Goal: Task Accomplishment & Management: Manage account settings

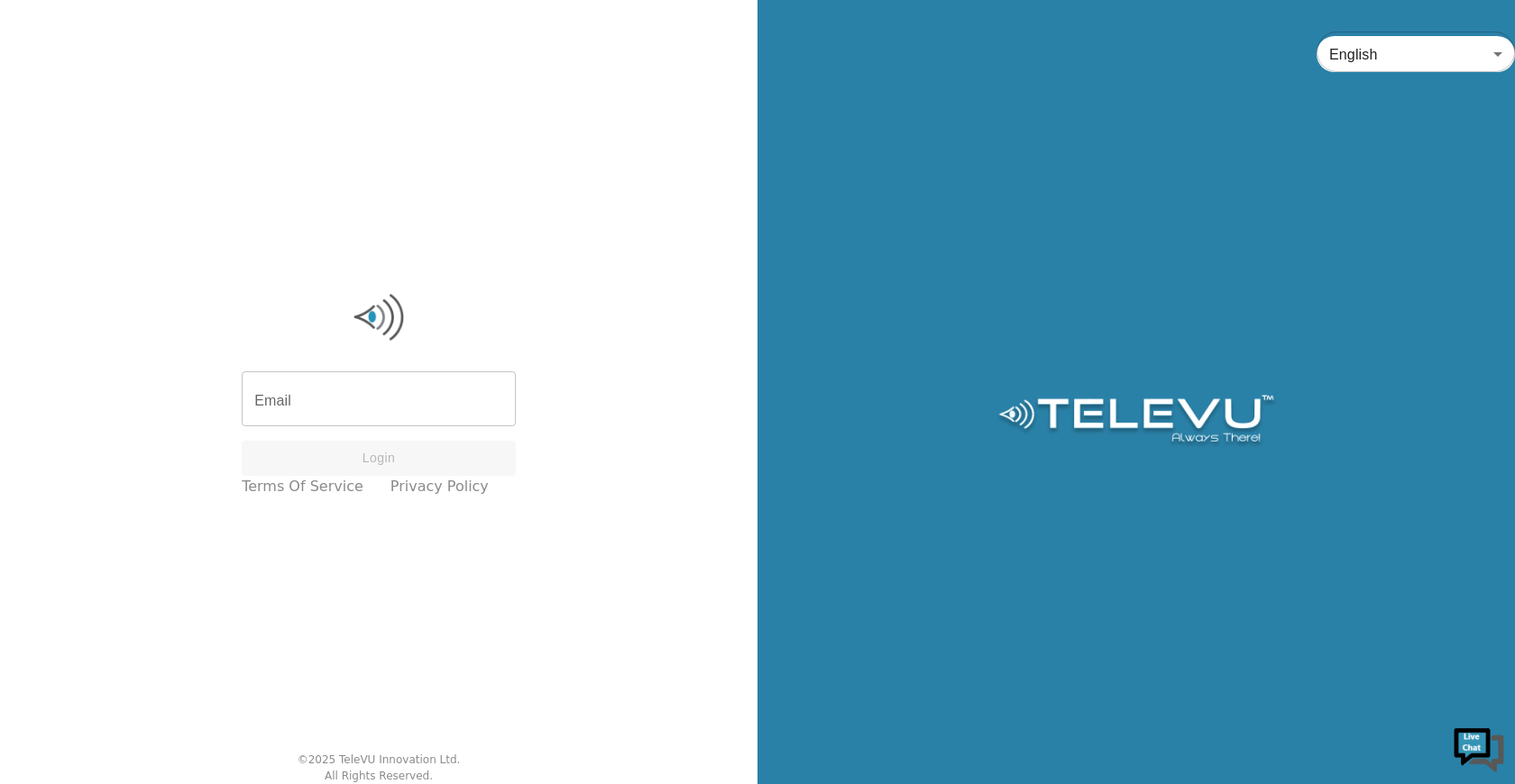
click at [431, 395] on input "Email" at bounding box center [378, 401] width 274 height 51
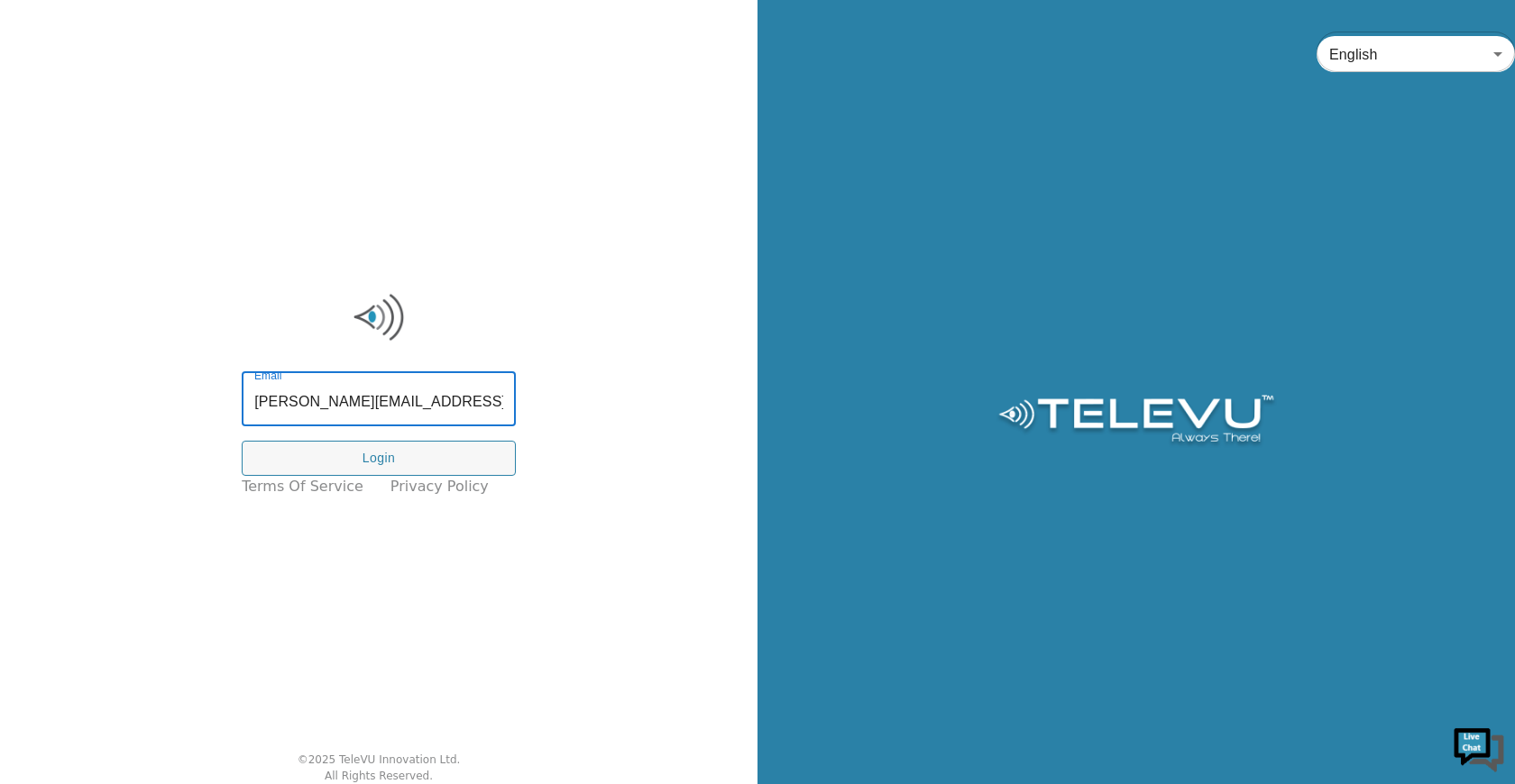
scroll to position [0, 15]
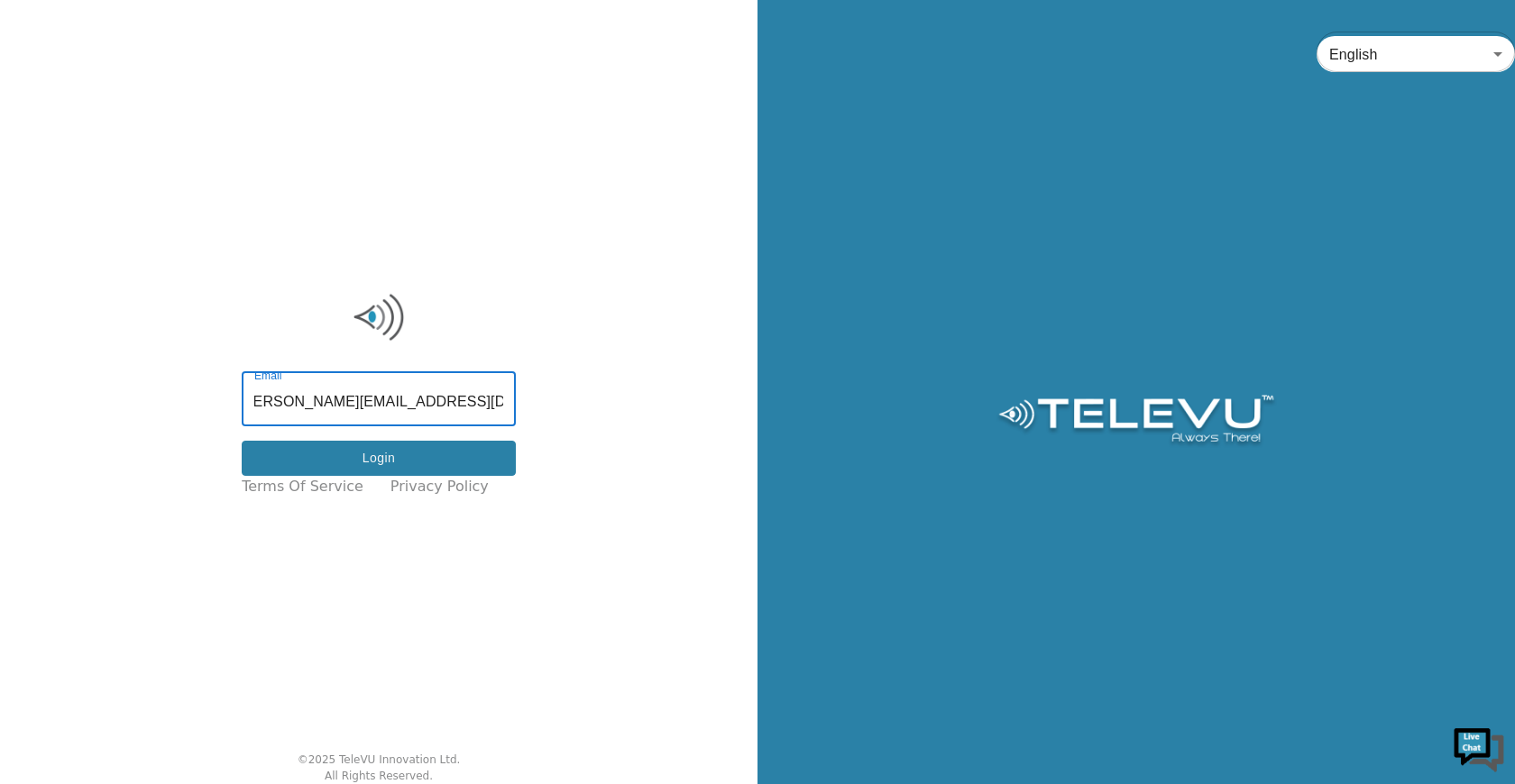
type input "[PERSON_NAME][EMAIL_ADDRESS][DOMAIN_NAME]"
click at [349, 458] on button "Login" at bounding box center [378, 458] width 274 height 35
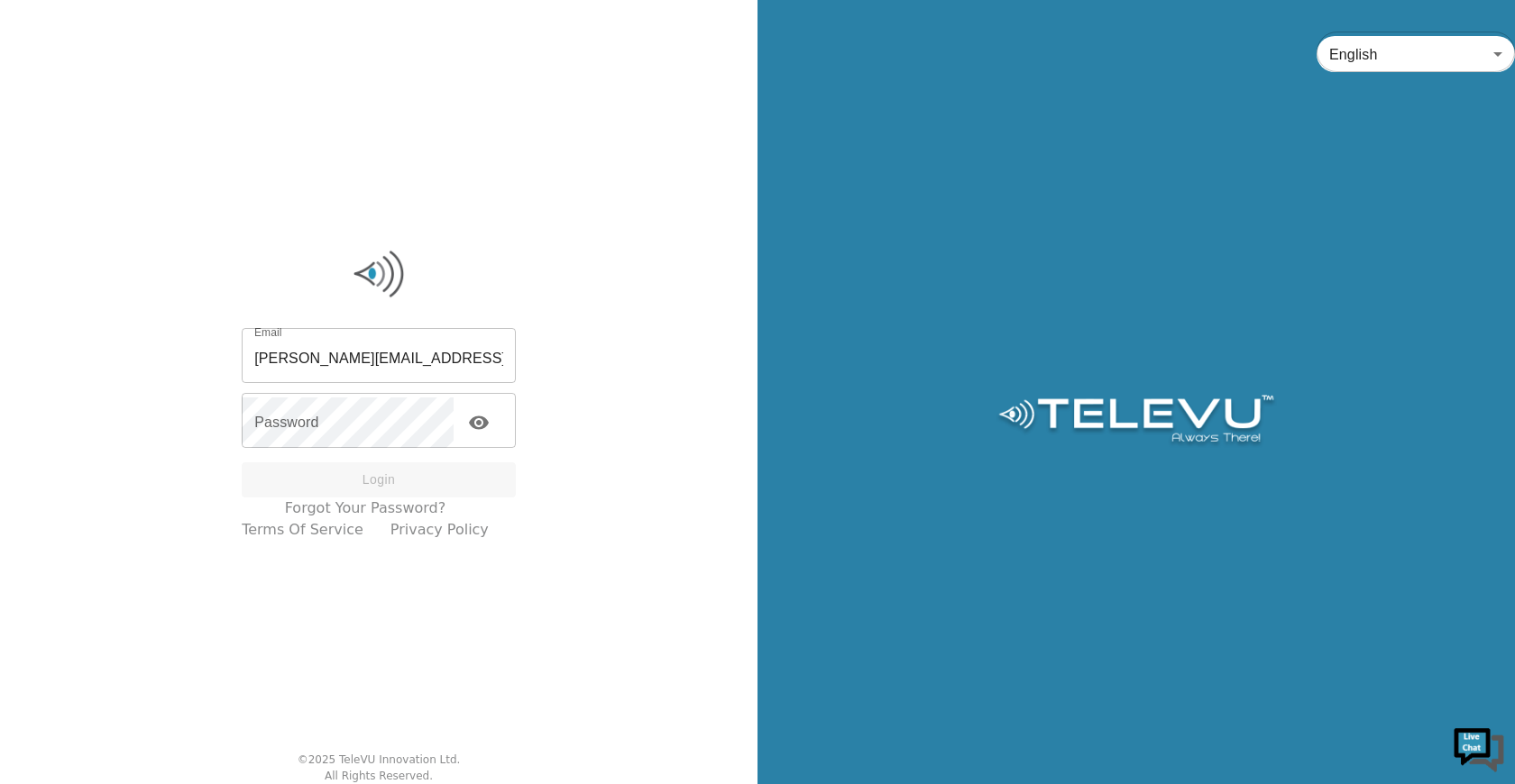
click at [800, 507] on div "English en ​" at bounding box center [1136, 392] width 758 height 784
click at [413, 506] on link "Forgot your password?" at bounding box center [365, 508] width 161 height 22
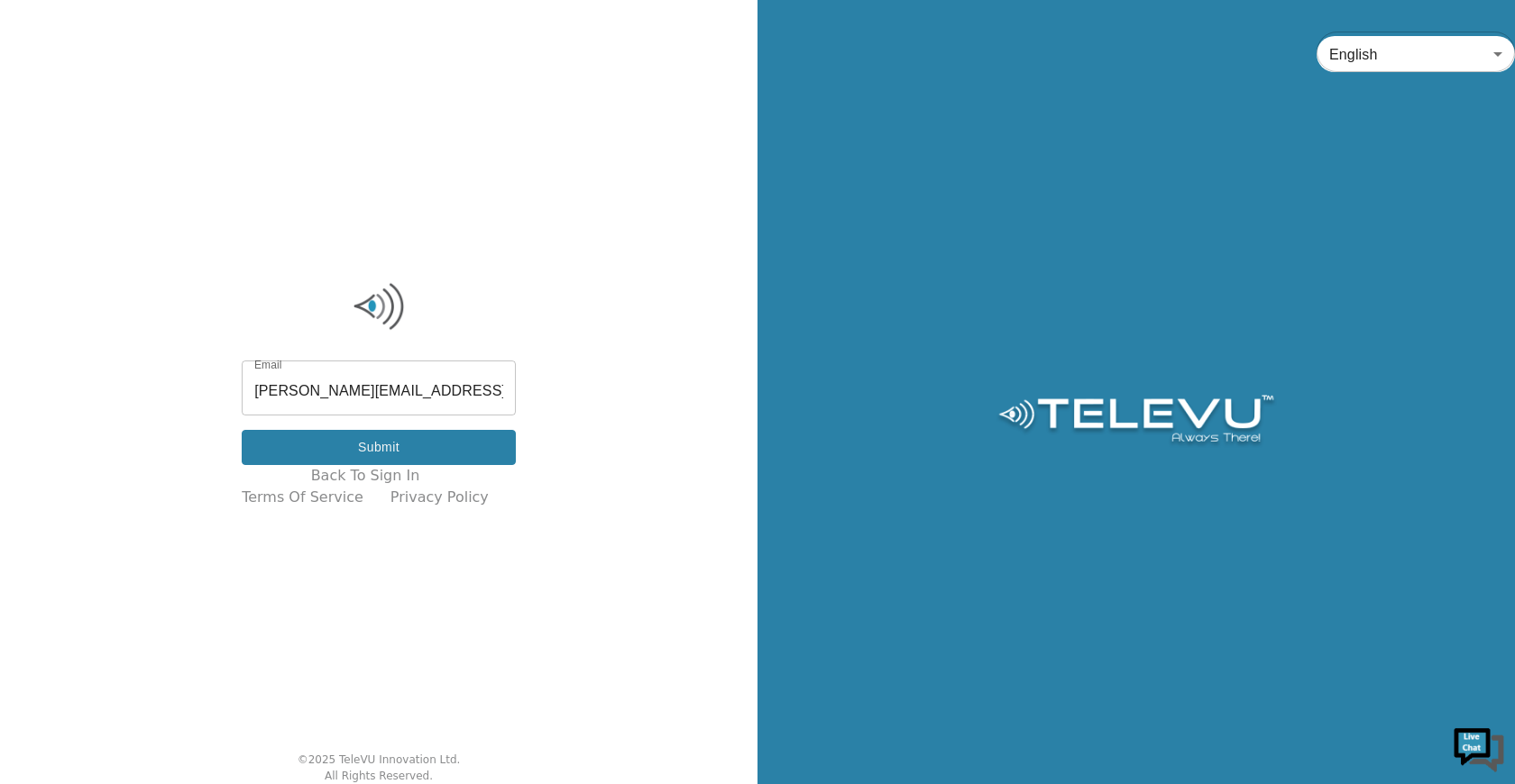
click at [450, 444] on button "Submit" at bounding box center [378, 447] width 274 height 35
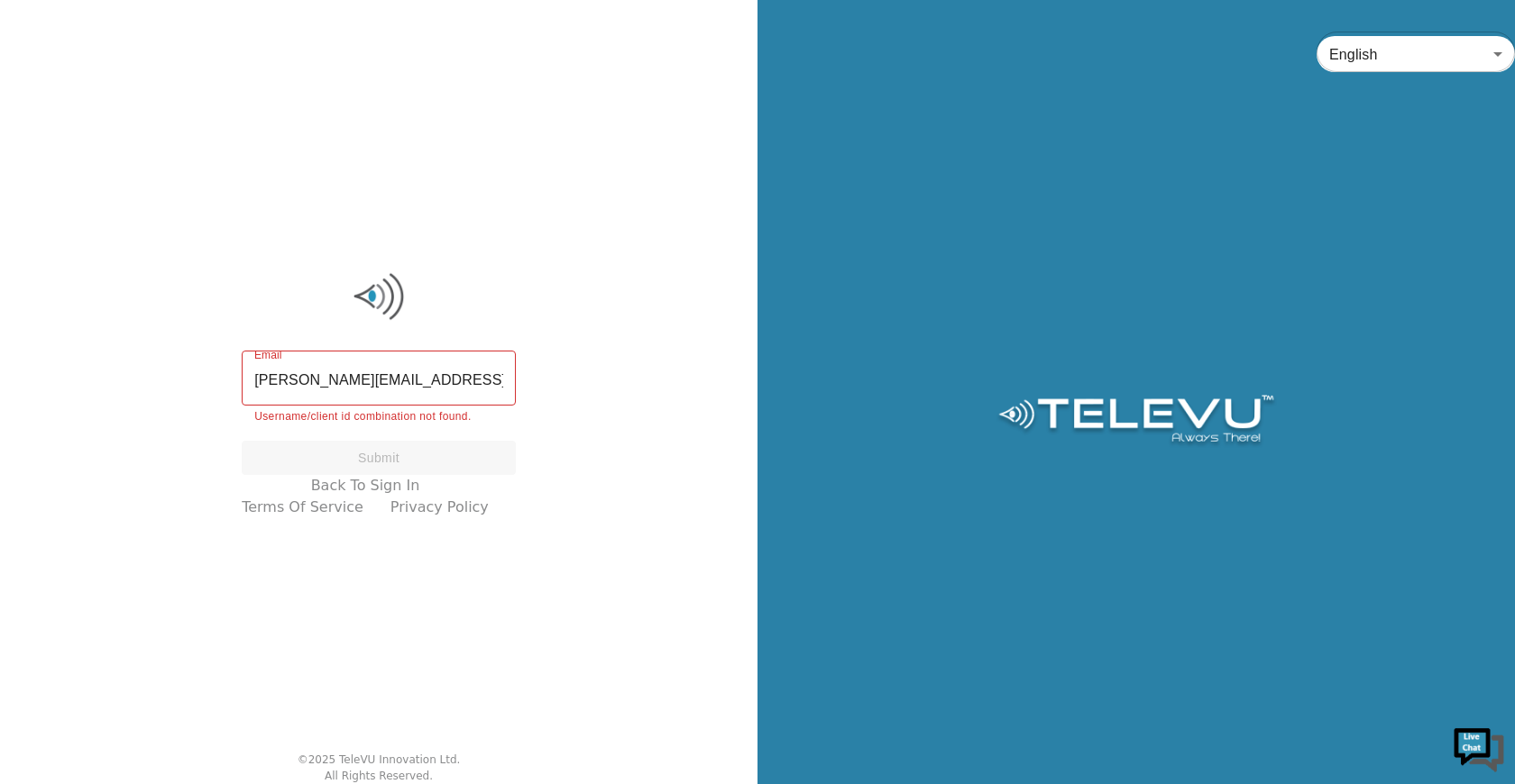
click at [407, 394] on input "[PERSON_NAME][EMAIL_ADDRESS][DOMAIN_NAME]" at bounding box center [378, 380] width 274 height 51
drag, startPoint x: 540, startPoint y: 384, endPoint x: 705, endPoint y: 385, distance: 165.0
click at [705, 385] on div "Email [PERSON_NAME][EMAIL_ADDRESS][DOMAIN_NAME] Email Username/client id combin…" at bounding box center [378, 392] width 758 height 784
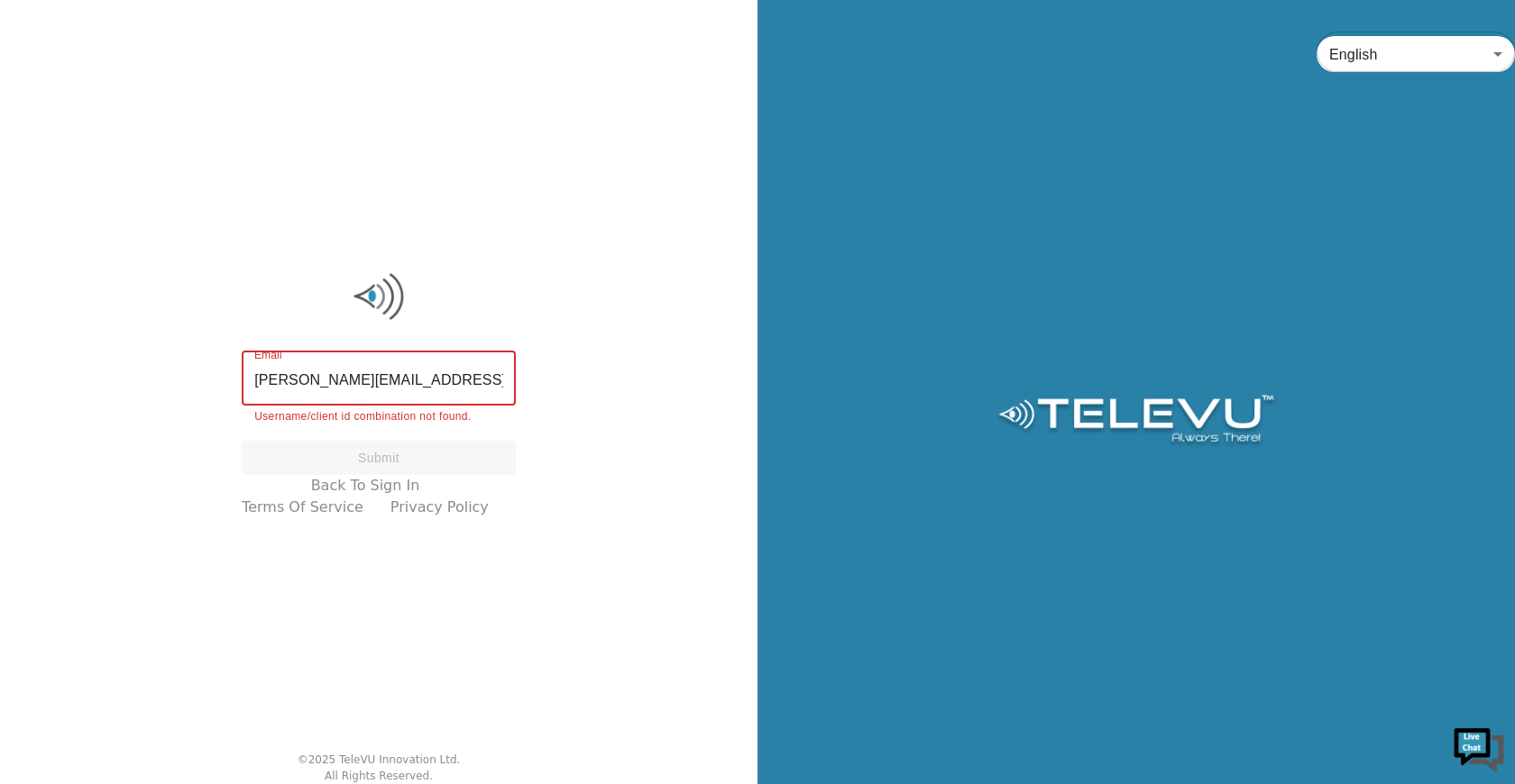
click at [544, 389] on div "Email [PERSON_NAME][EMAIL_ADDRESS][DOMAIN_NAME] Email Username/client id combin…" at bounding box center [378, 392] width 758 height 784
drag, startPoint x: 458, startPoint y: 383, endPoint x: 475, endPoint y: 381, distance: 17.1
click at [459, 383] on input "[PERSON_NAME][EMAIL_ADDRESS][DOMAIN_NAME]" at bounding box center [378, 380] width 274 height 51
click at [479, 380] on input "[PERSON_NAME][EMAIL_ADDRESS][DOMAIN_NAME]" at bounding box center [378, 380] width 274 height 51
click at [487, 379] on input "[PERSON_NAME][EMAIL_ADDRESS][DOMAIN_NAME]" at bounding box center [378, 380] width 274 height 51
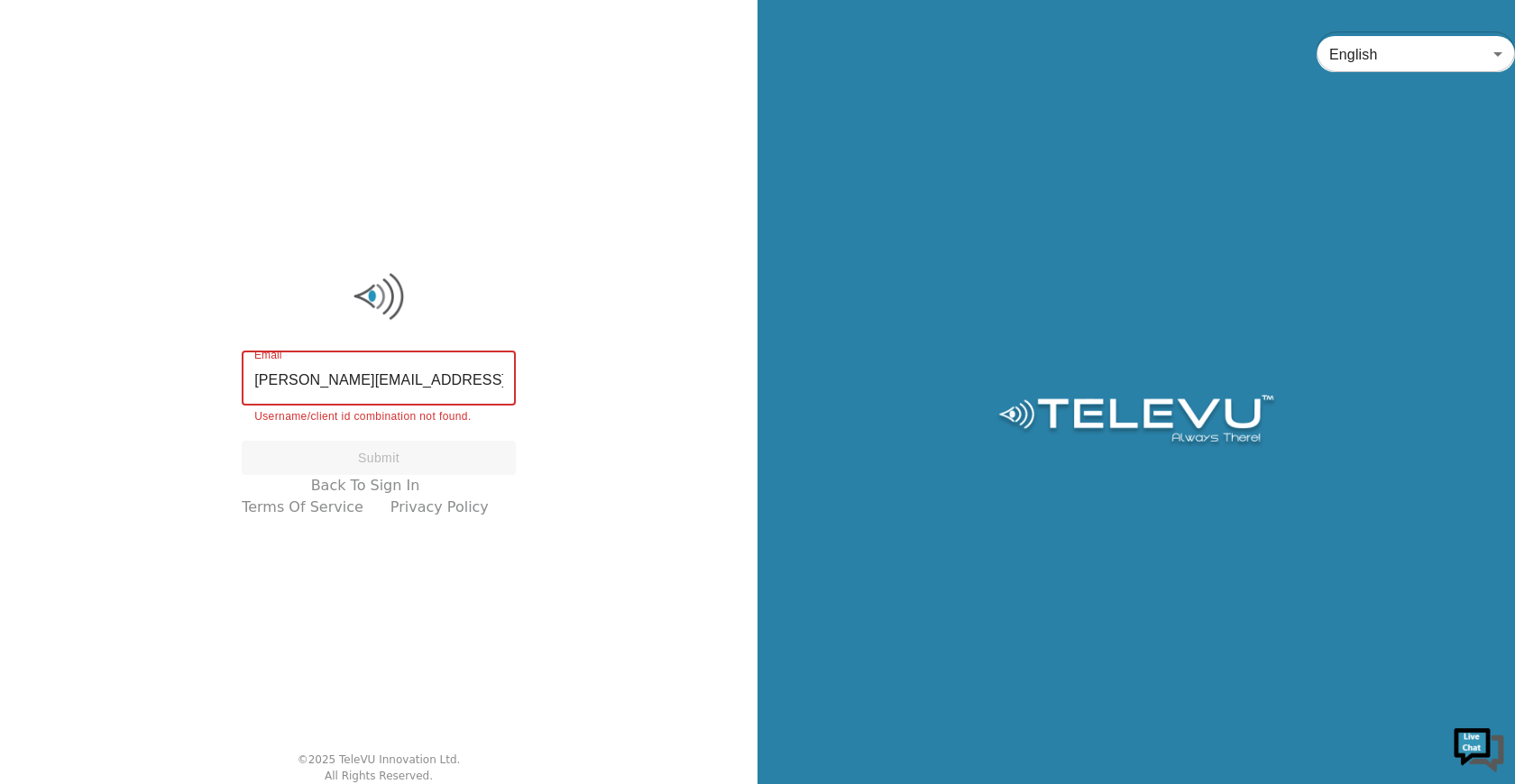
scroll to position [0, 5]
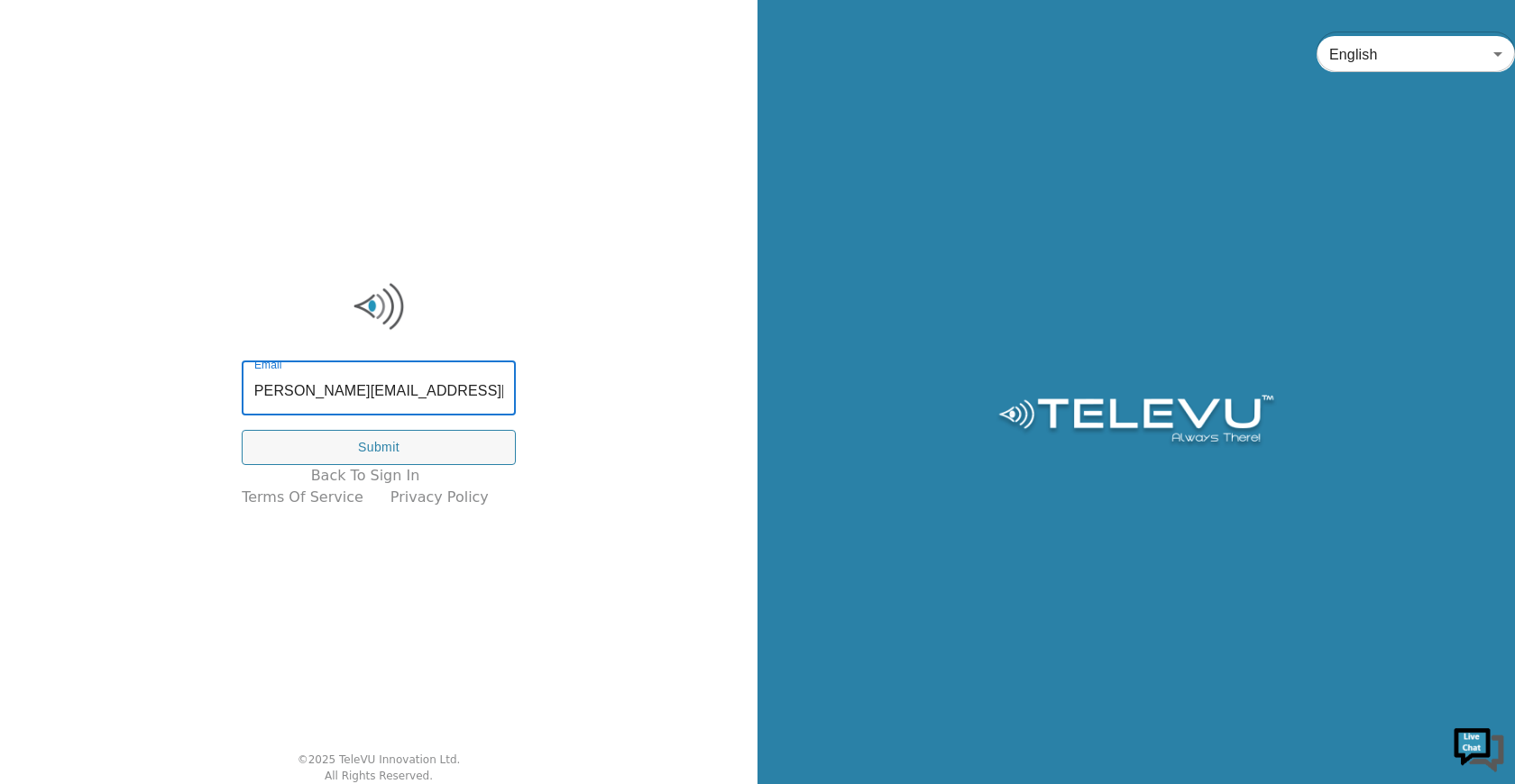
type input "[PERSON_NAME][EMAIL_ADDRESS][DOMAIN_NAME]"
click at [669, 404] on div "Email [PERSON_NAME][EMAIL_ADDRESS][DOMAIN_NAME] Email Submit Back To Sign In Te…" at bounding box center [378, 392] width 758 height 784
drag, startPoint x: 355, startPoint y: 334, endPoint x: 456, endPoint y: 373, distance: 108.3
click at [356, 340] on div "Email [PERSON_NAME][EMAIL_ADDRESS][DOMAIN_NAME] Email Submit Back To Sign In Te…" at bounding box center [379, 393] width 292 height 247
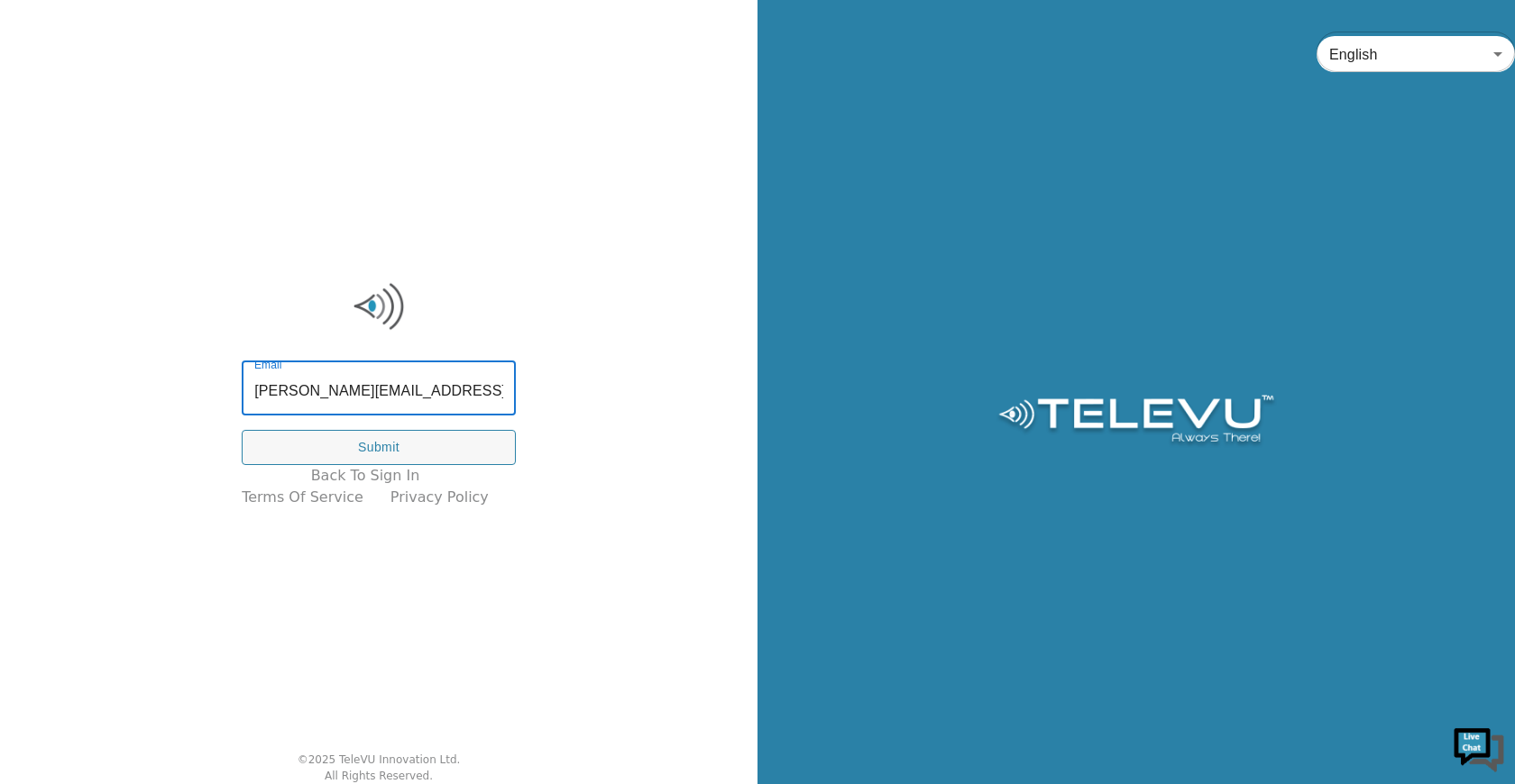
click at [456, 376] on input "[PERSON_NAME][EMAIL_ADDRESS][DOMAIN_NAME]" at bounding box center [378, 390] width 274 height 51
drag, startPoint x: 834, startPoint y: 385, endPoint x: 780, endPoint y: 385, distance: 54.0
click at [830, 385] on div "English en ​" at bounding box center [1136, 392] width 758 height 784
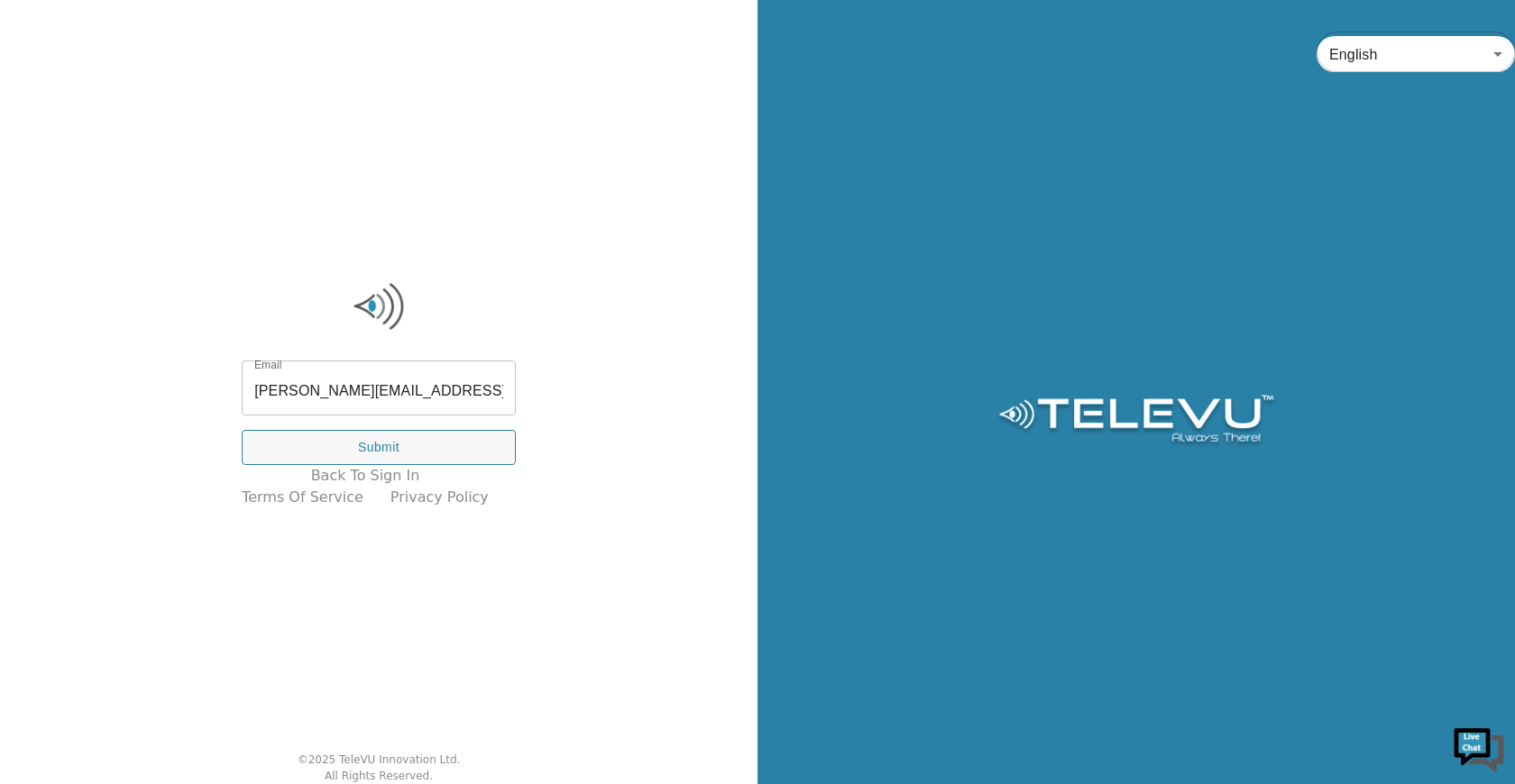
click at [1058, 520] on div "English en ​" at bounding box center [1136, 392] width 758 height 784
